Goal: Complete application form

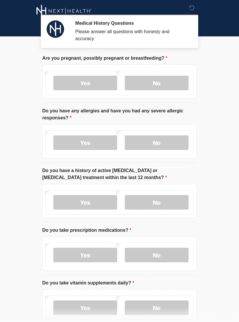
click at [157, 83] on label "No" at bounding box center [157, 83] width 64 height 15
click at [166, 141] on label "No" at bounding box center [157, 142] width 64 height 15
click at [168, 204] on label "No" at bounding box center [157, 202] width 64 height 15
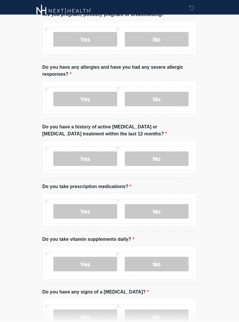
scroll to position [59, 0]
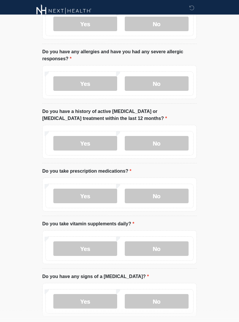
click at [97, 194] on label "Yes" at bounding box center [85, 196] width 64 height 15
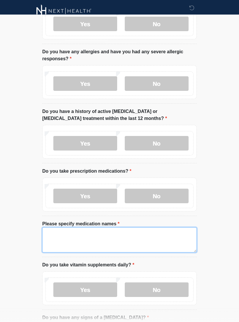
click at [102, 228] on textarea "Please specify medication names" at bounding box center [119, 239] width 154 height 25
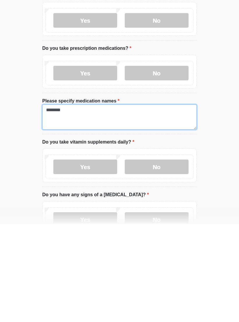
type textarea "*******"
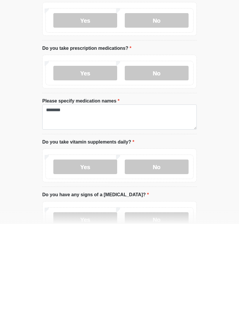
click at [105, 257] on label "Yes" at bounding box center [85, 264] width 64 height 15
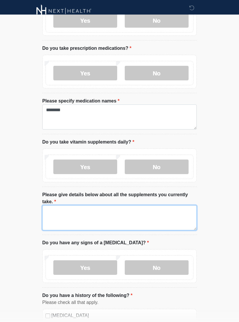
click at [102, 215] on textarea "Please give details below about all the supplements you currently take." at bounding box center [119, 217] width 154 height 25
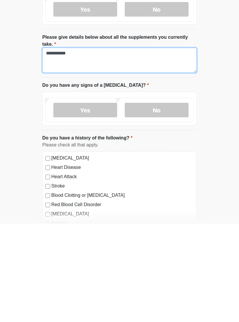
scroll to position [254, 0]
type textarea "**********"
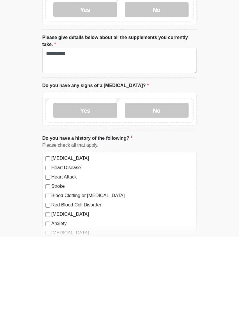
click at [98, 188] on label "Yes" at bounding box center [85, 195] width 64 height 15
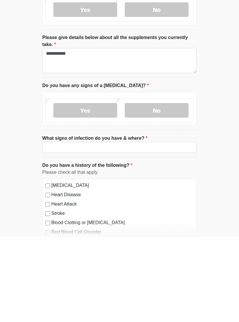
scroll to position [339, 0]
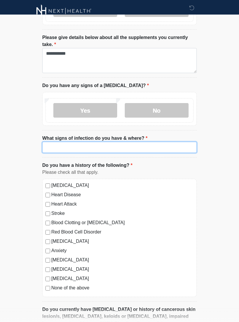
click at [111, 146] on input "What signs of infection do you have & where?" at bounding box center [119, 147] width 154 height 11
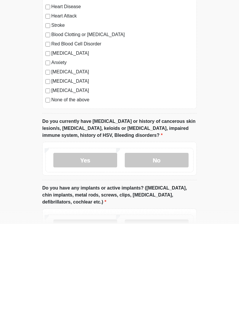
scroll to position [435, 0]
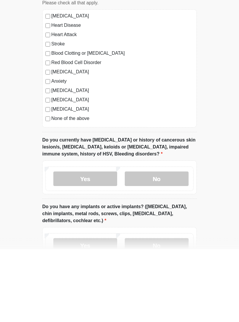
type input "***"
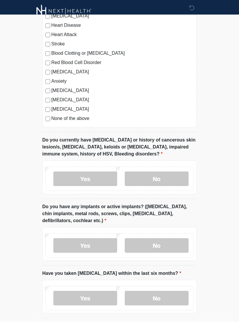
click at [166, 181] on label "No" at bounding box center [157, 178] width 64 height 15
click at [169, 244] on label "No" at bounding box center [157, 245] width 64 height 15
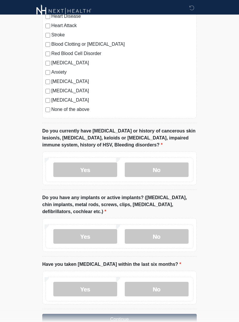
scroll to position [541, 0]
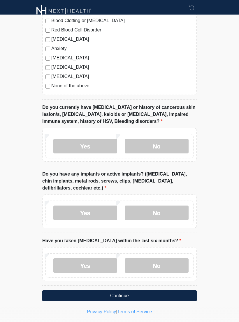
click at [155, 290] on button "Continue" at bounding box center [119, 295] width 154 height 11
click at [166, 264] on label "No" at bounding box center [157, 265] width 64 height 15
click at [155, 294] on button "Continue" at bounding box center [119, 295] width 154 height 11
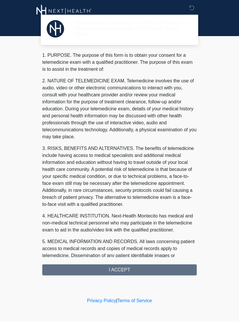
scroll to position [0, 0]
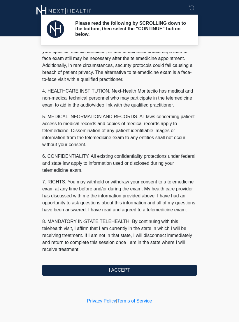
click at [143, 268] on button "I ACCEPT" at bounding box center [119, 269] width 154 height 11
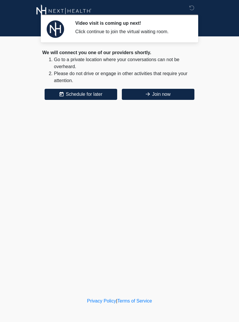
click at [180, 95] on button "Join now" at bounding box center [158, 94] width 72 height 11
